Goal: Transaction & Acquisition: Purchase product/service

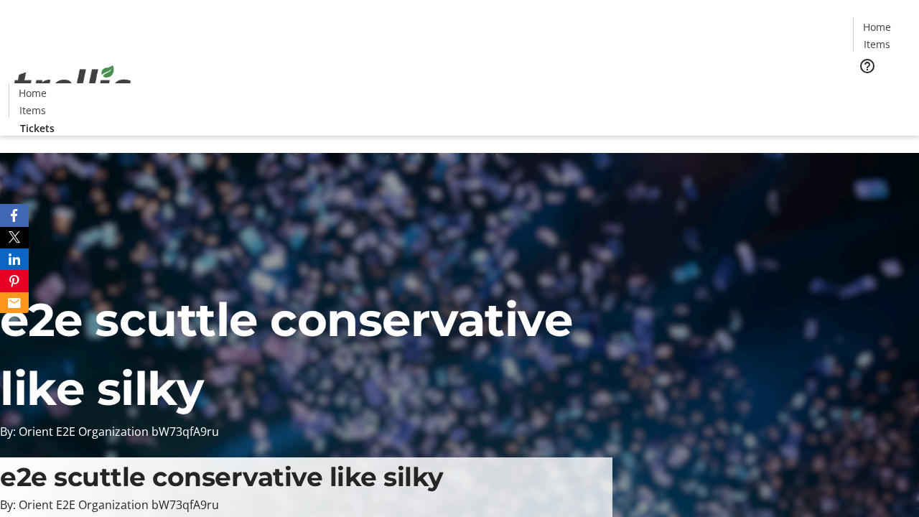
click at [864, 83] on span "Tickets" at bounding box center [881, 90] width 34 height 15
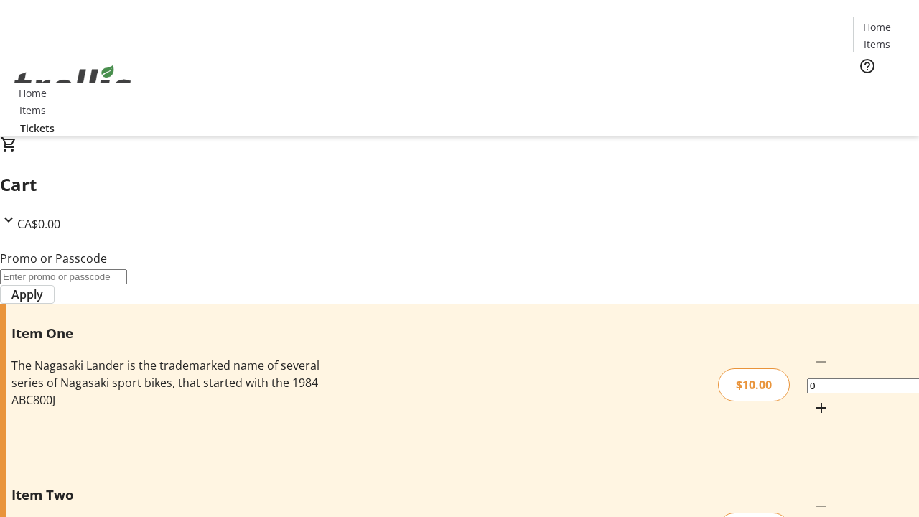
click at [812, 399] on mat-icon "Increment by one" at bounding box center [820, 407] width 17 height 17
type input "1"
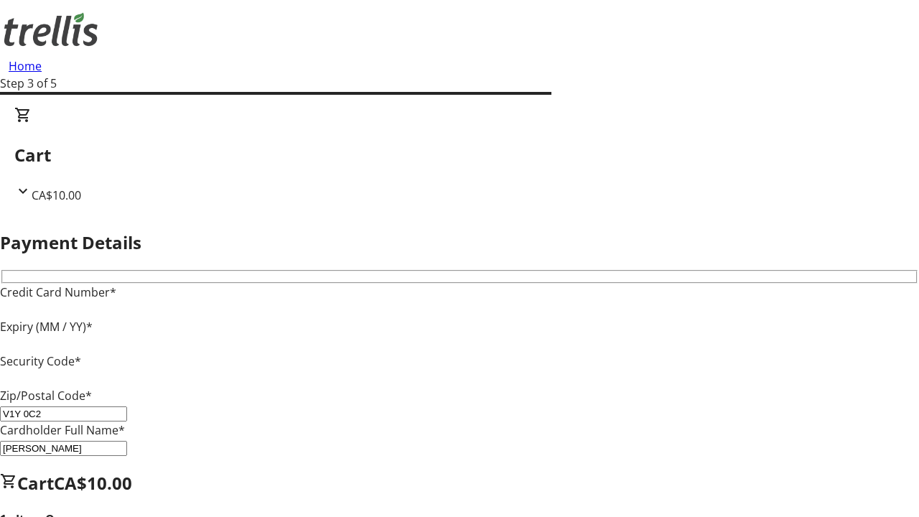
type input "V1Y 0C2"
